Goal: Information Seeking & Learning: Learn about a topic

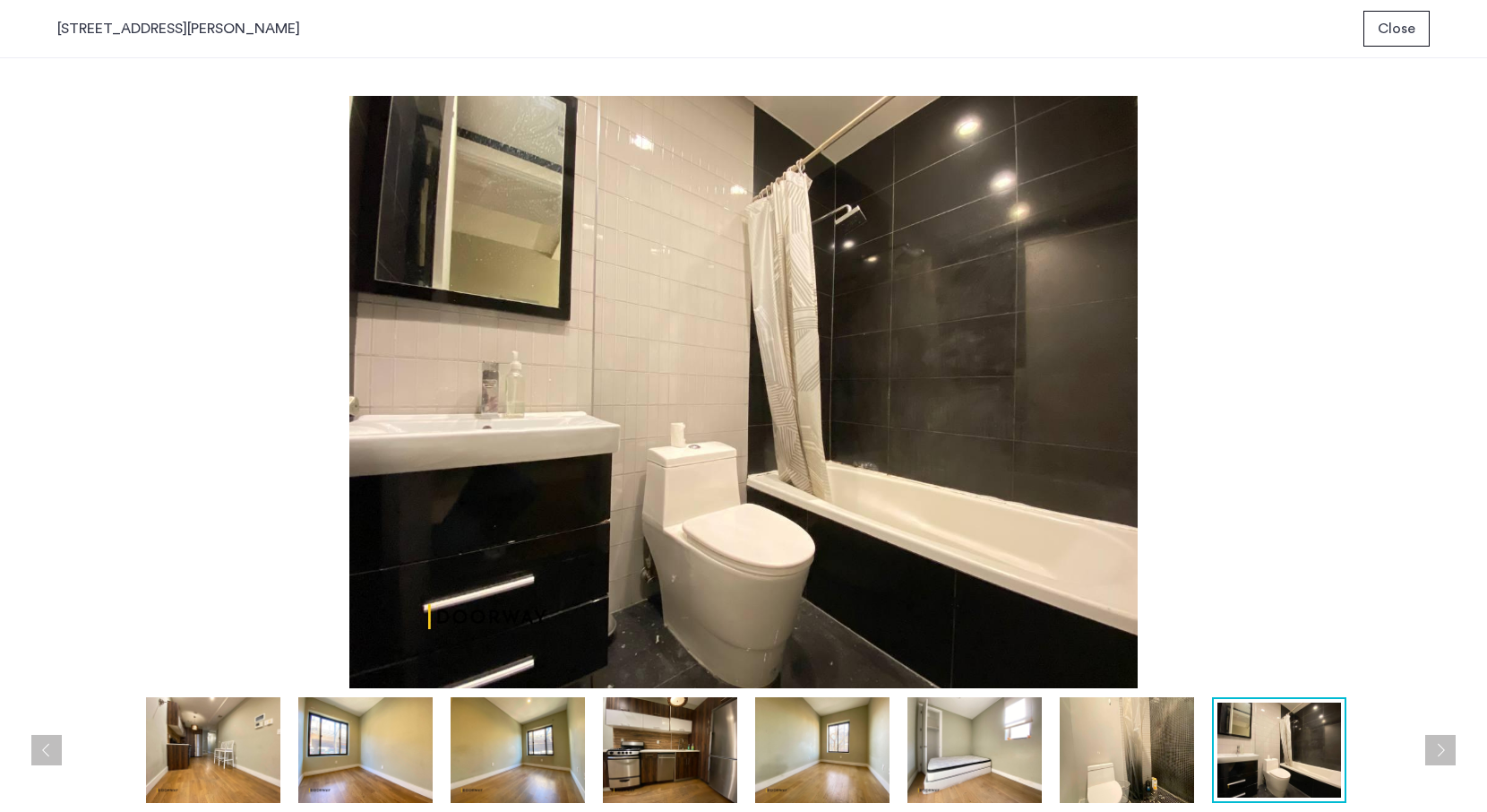
click at [1409, 26] on span "Close" at bounding box center [1396, 28] width 38 height 22
